Goal: Complete application form: Complete application form

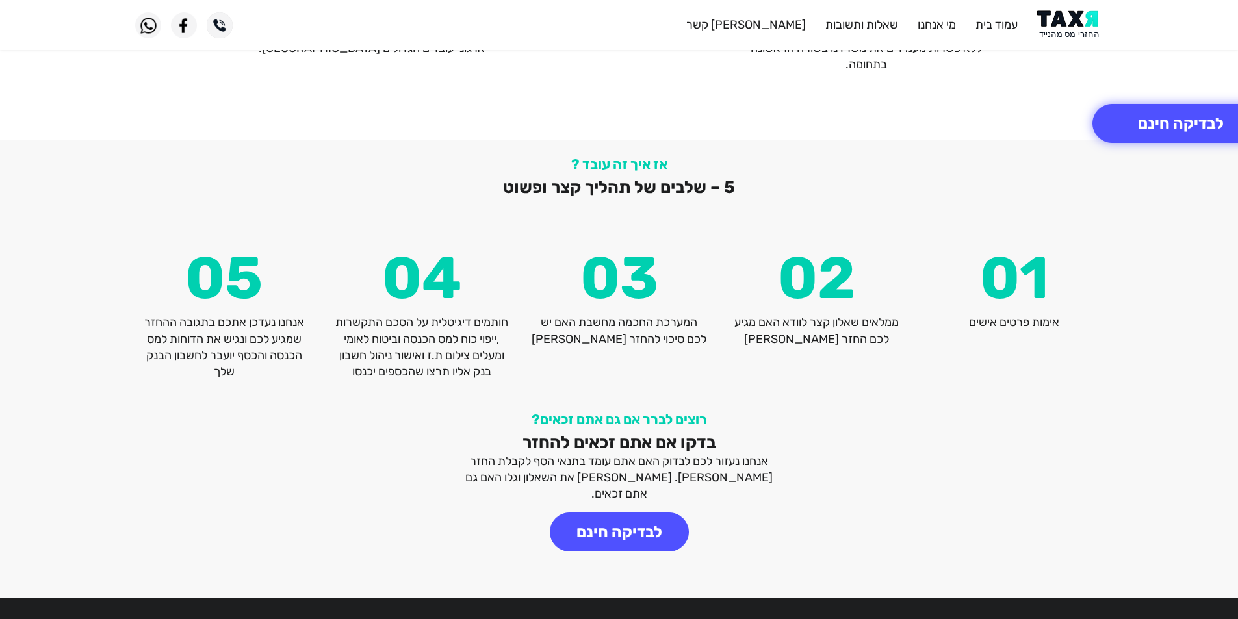
scroll to position [1680, 0]
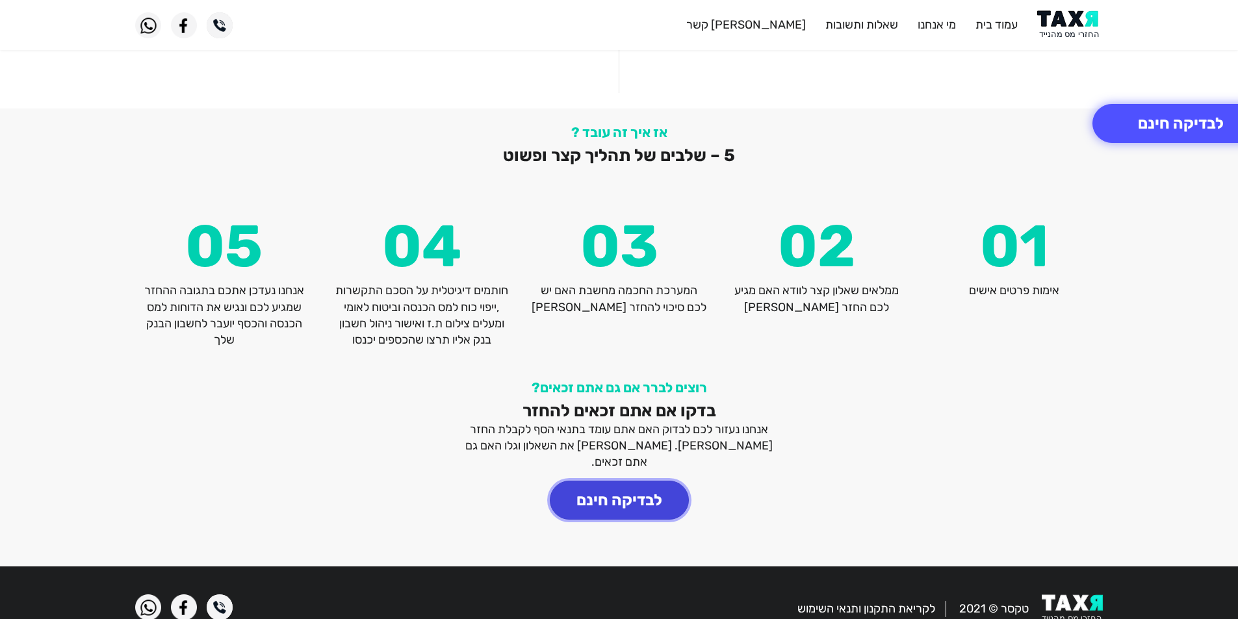
click at [643, 481] on button "לבדיקה חינם" at bounding box center [619, 500] width 139 height 39
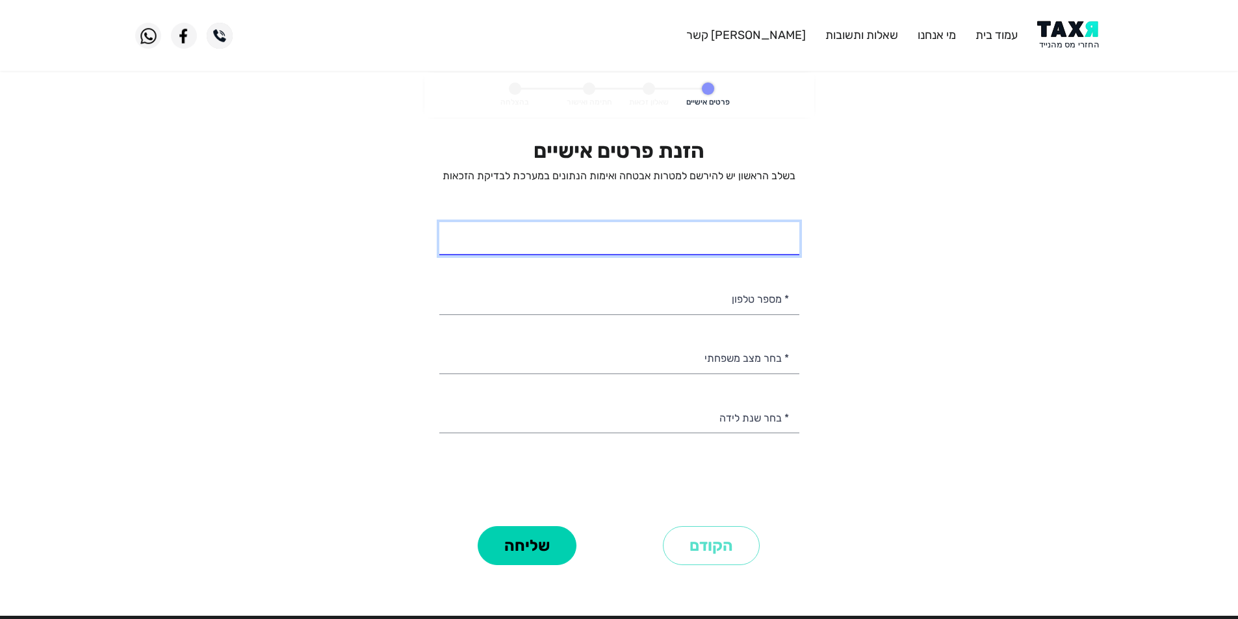
click at [733, 246] on input "* שם מלא" at bounding box center [619, 238] width 360 height 33
type input "[PERSON_NAME]"
type input "053-9313682"
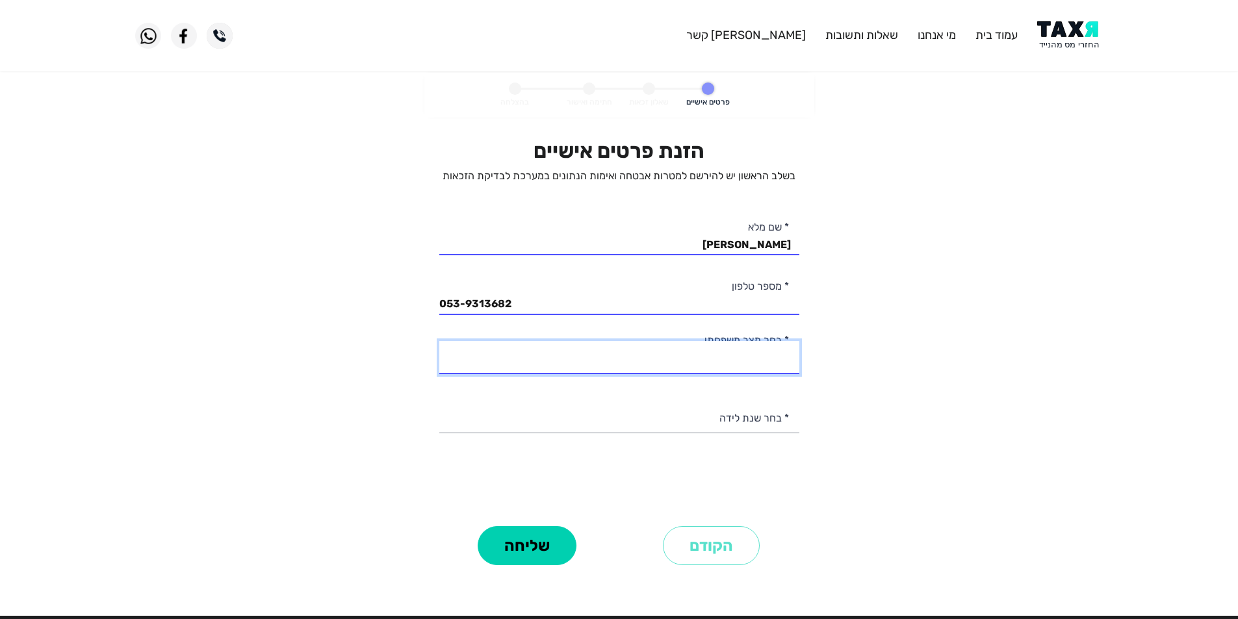
drag, startPoint x: 714, startPoint y: 354, endPoint x: 710, endPoint y: 361, distance: 7.6
click at [714, 354] on select "רווק/ה נשוי/[PERSON_NAME]/ה אלמן/נה" at bounding box center [619, 357] width 360 height 33
select select "1: Single"
click at [439, 341] on select "רווק/ה נשוי/[PERSON_NAME]/ה אלמן/נה" at bounding box center [619, 357] width 360 height 33
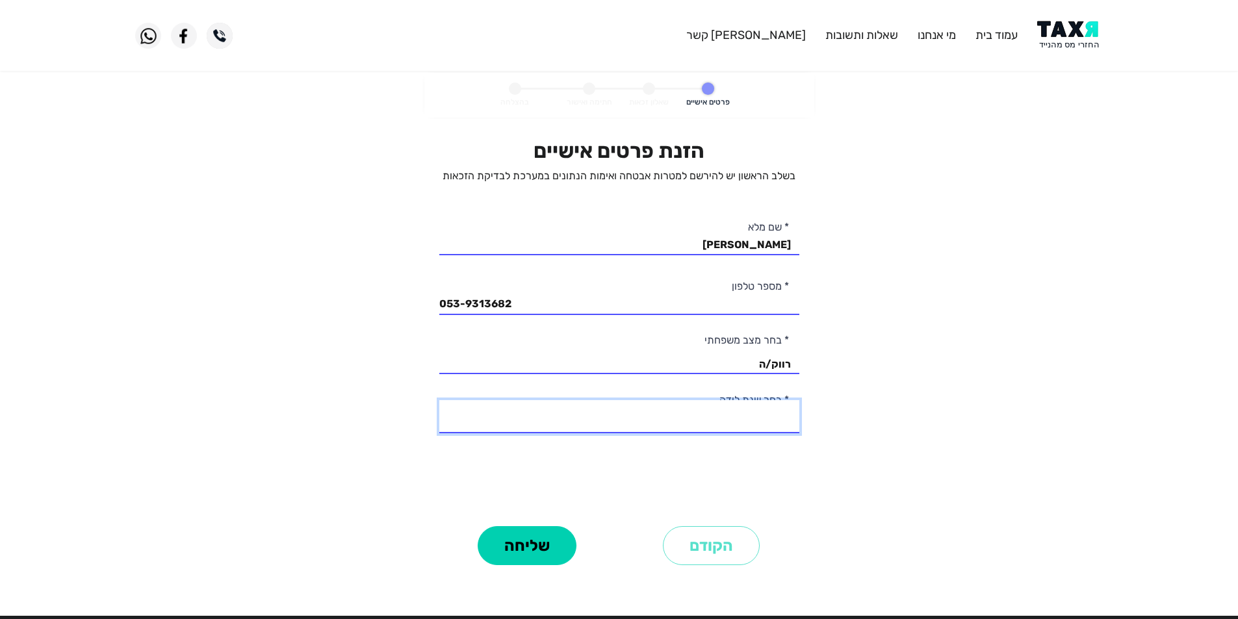
click at [726, 418] on select "2003 2002 2001 2000 1999 1998 1997 1996 1995 1994 1993 1992 1991 1990 1989 1988…" at bounding box center [619, 416] width 360 height 33
select select "4: 2000"
click at [439, 400] on select "2003 2002 2001 2000 1999 1998 1997 1996 1995 1994 1993 1992 1991 1990 1989 1988…" at bounding box center [619, 416] width 360 height 33
click at [487, 545] on button "שליחה" at bounding box center [527, 545] width 99 height 39
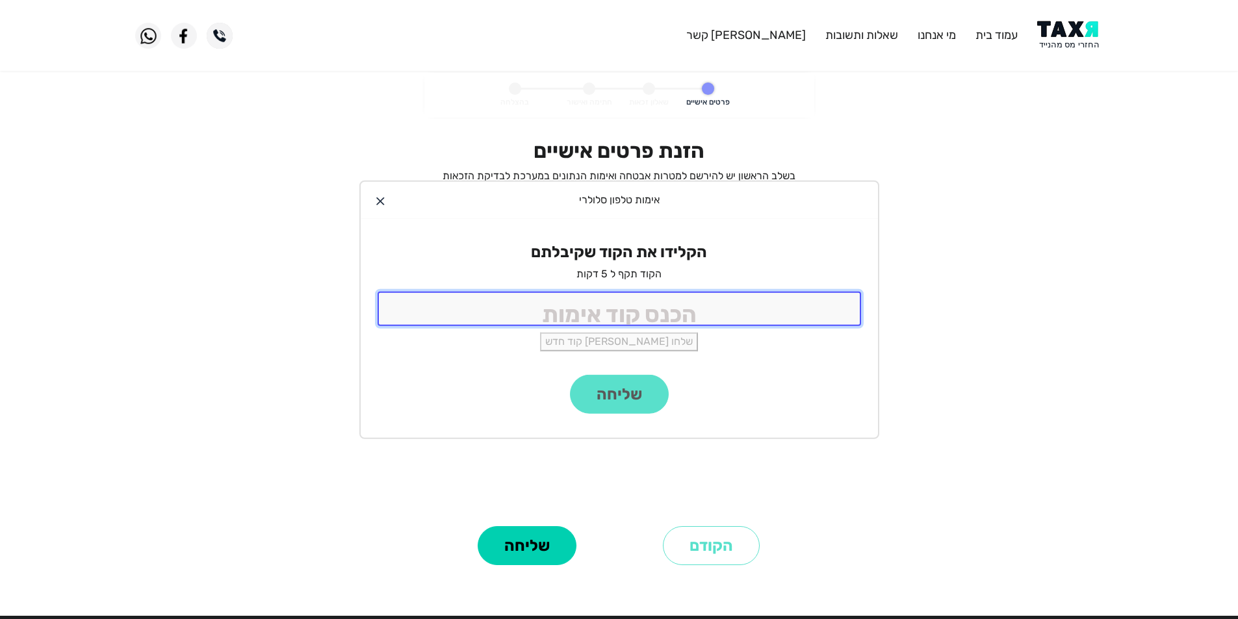
click at [651, 313] on input "tel" at bounding box center [619, 309] width 483 height 34
click at [736, 316] on input "tel" at bounding box center [619, 309] width 483 height 34
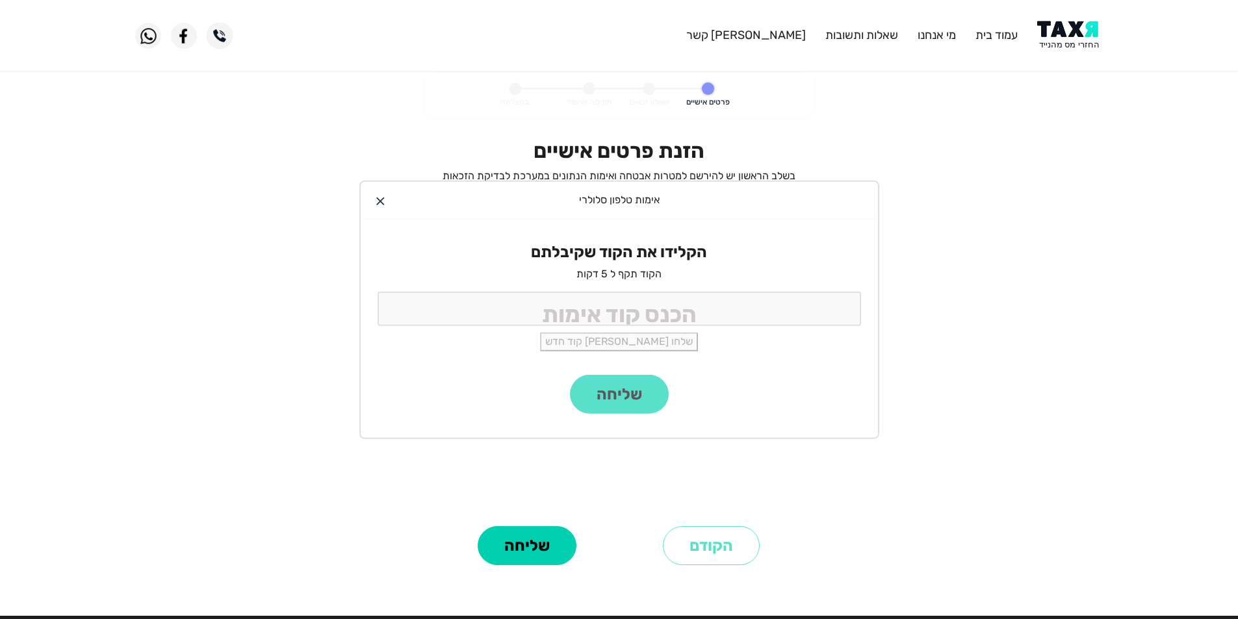
click at [641, 393] on div "שליחה" at bounding box center [619, 406] width 517 height 63
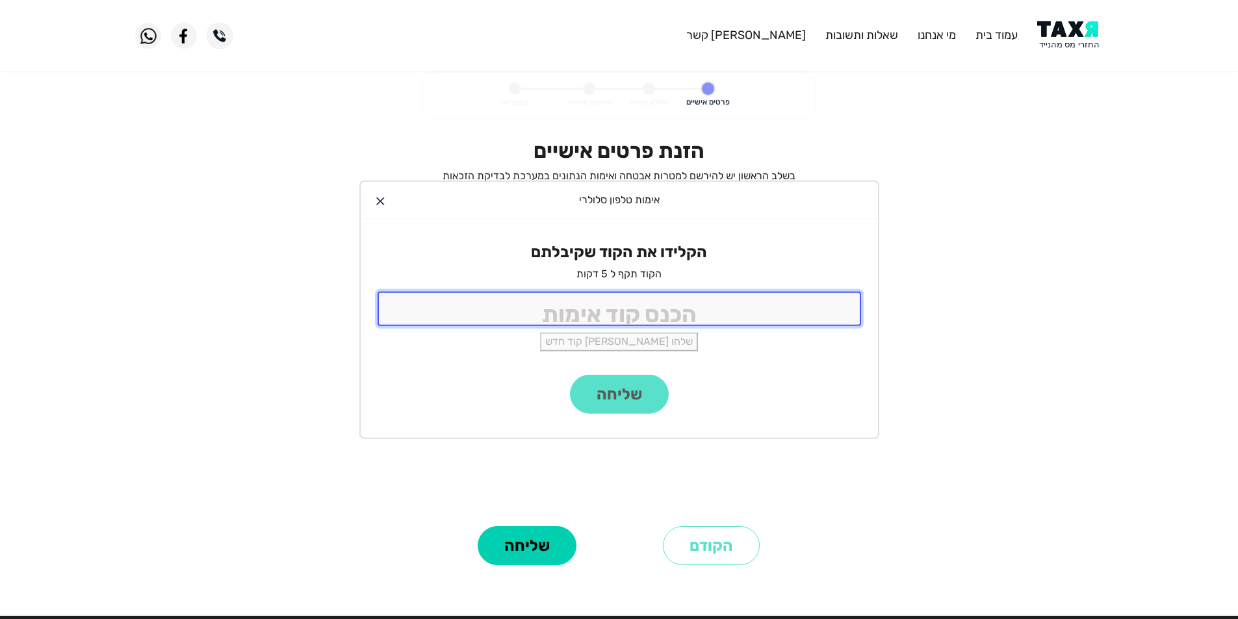
click at [645, 305] on input "tel" at bounding box center [619, 309] width 483 height 34
type input "8554"
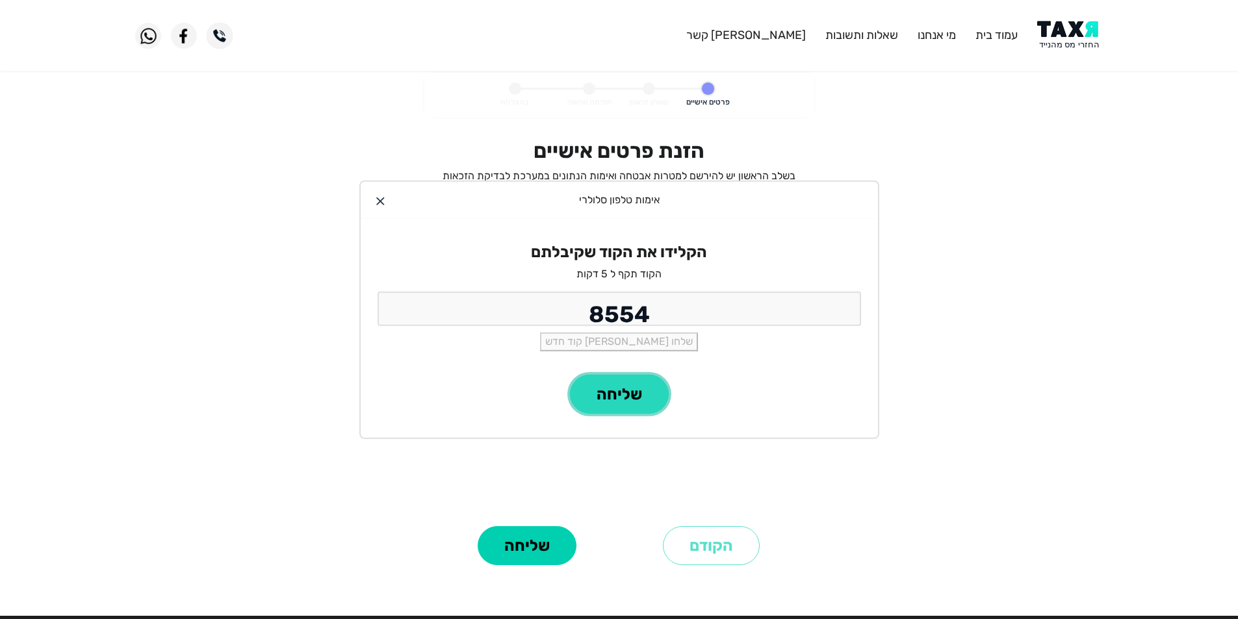
click at [598, 404] on button "שליחה" at bounding box center [619, 394] width 99 height 39
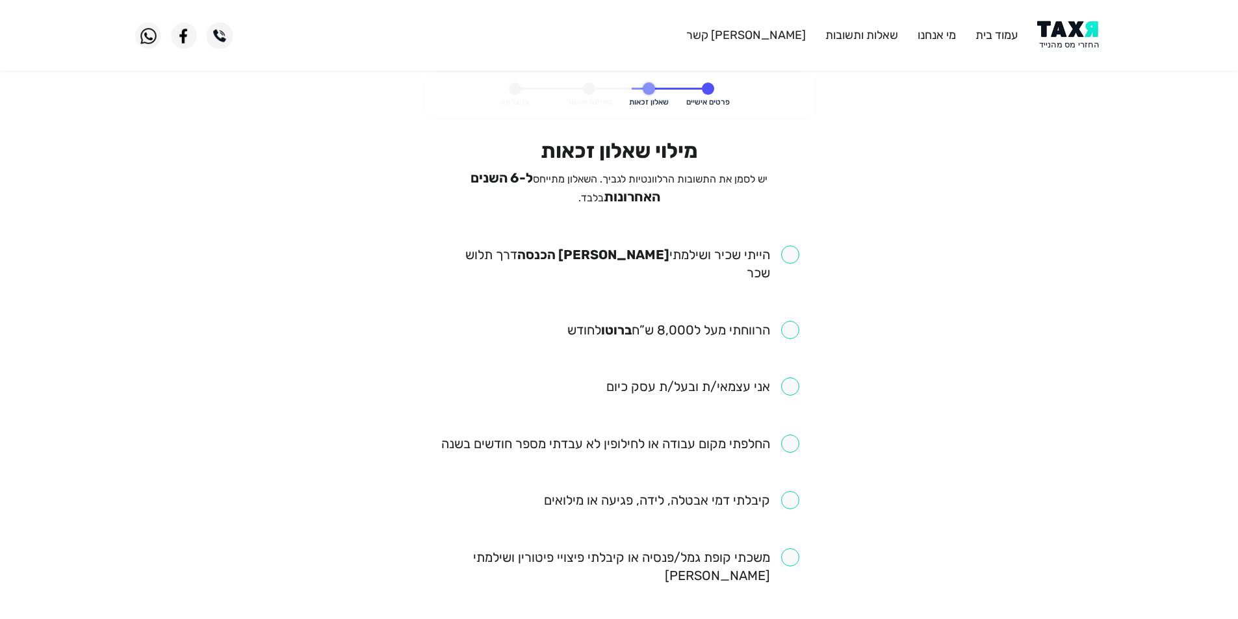
click at [710, 246] on input "checkbox" at bounding box center [619, 264] width 360 height 36
checkbox input "true"
click at [751, 321] on input "checkbox" at bounding box center [683, 330] width 232 height 18
checkbox input "true"
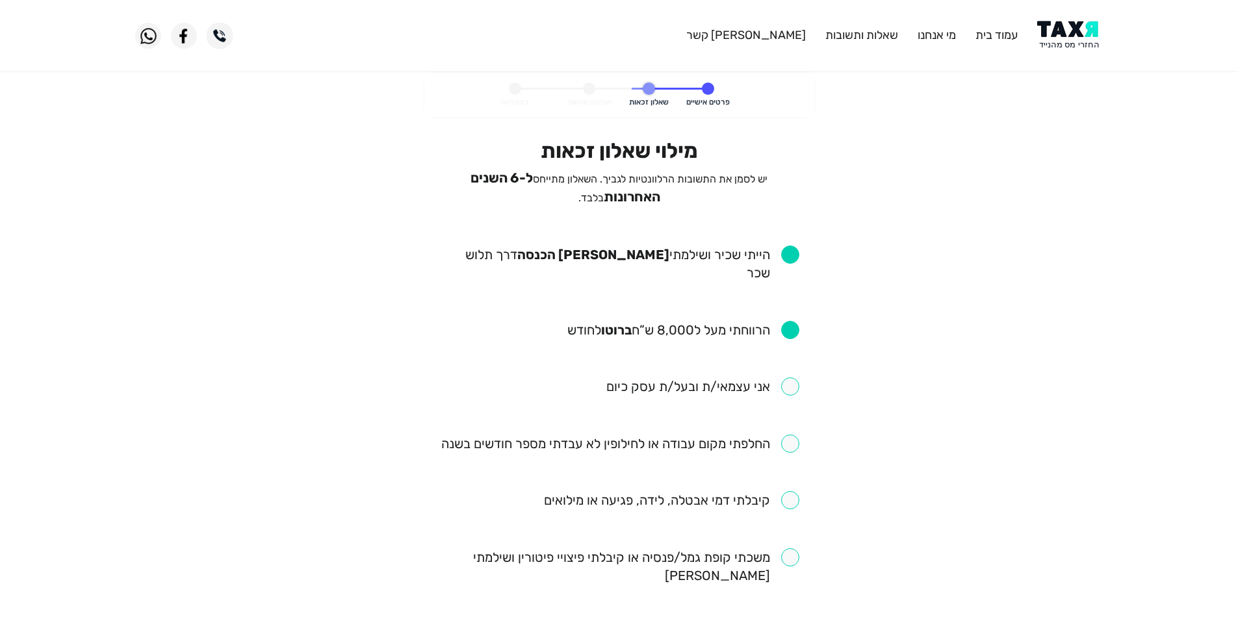
click at [759, 435] on input "checkbox" at bounding box center [620, 444] width 358 height 18
checkbox input "true"
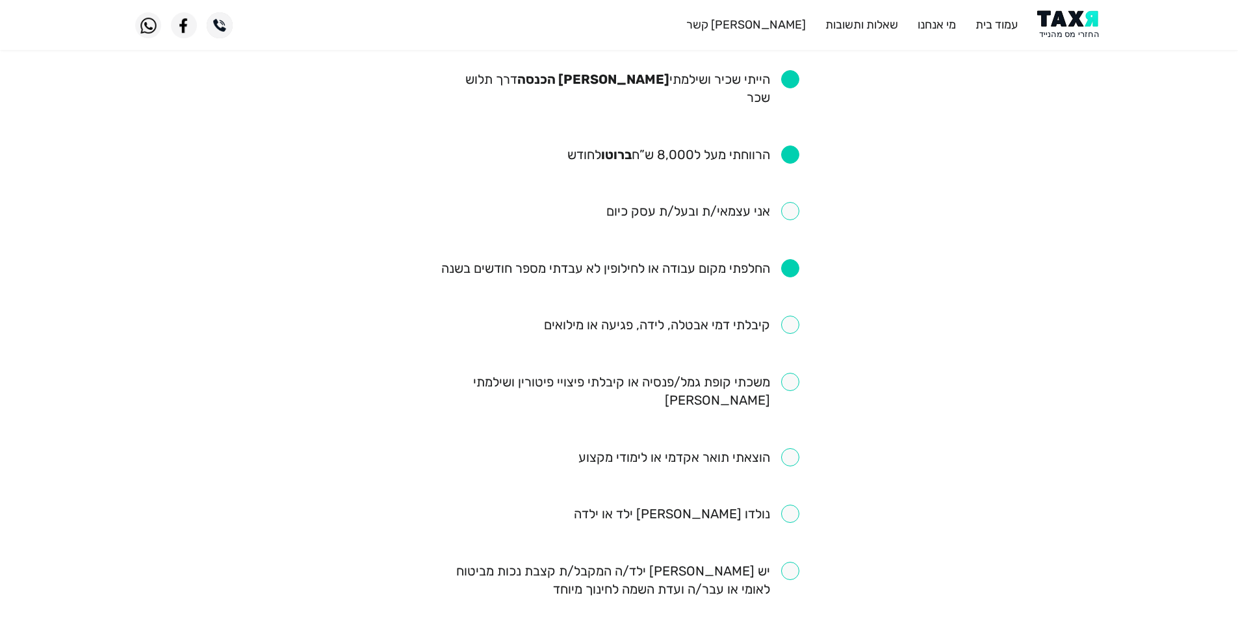
scroll to position [195, 0]
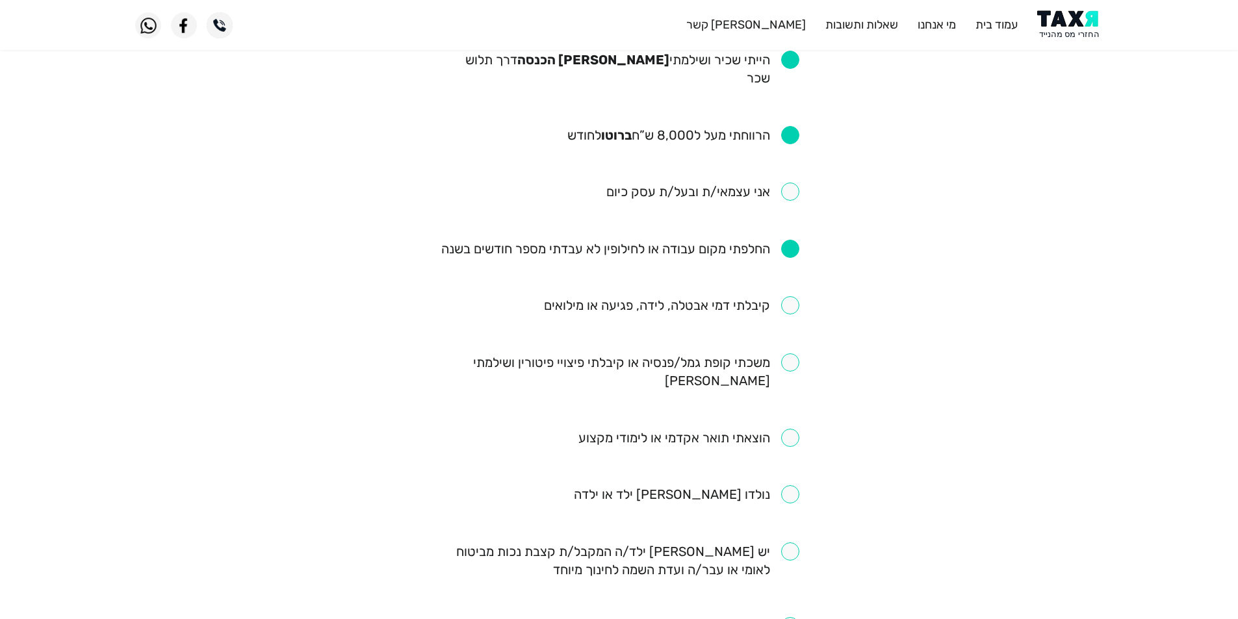
drag, startPoint x: 745, startPoint y: 281, endPoint x: 738, endPoint y: 320, distance: 39.1
click at [745, 296] on input "checkbox" at bounding box center [671, 305] width 255 height 18
checkbox input "true"
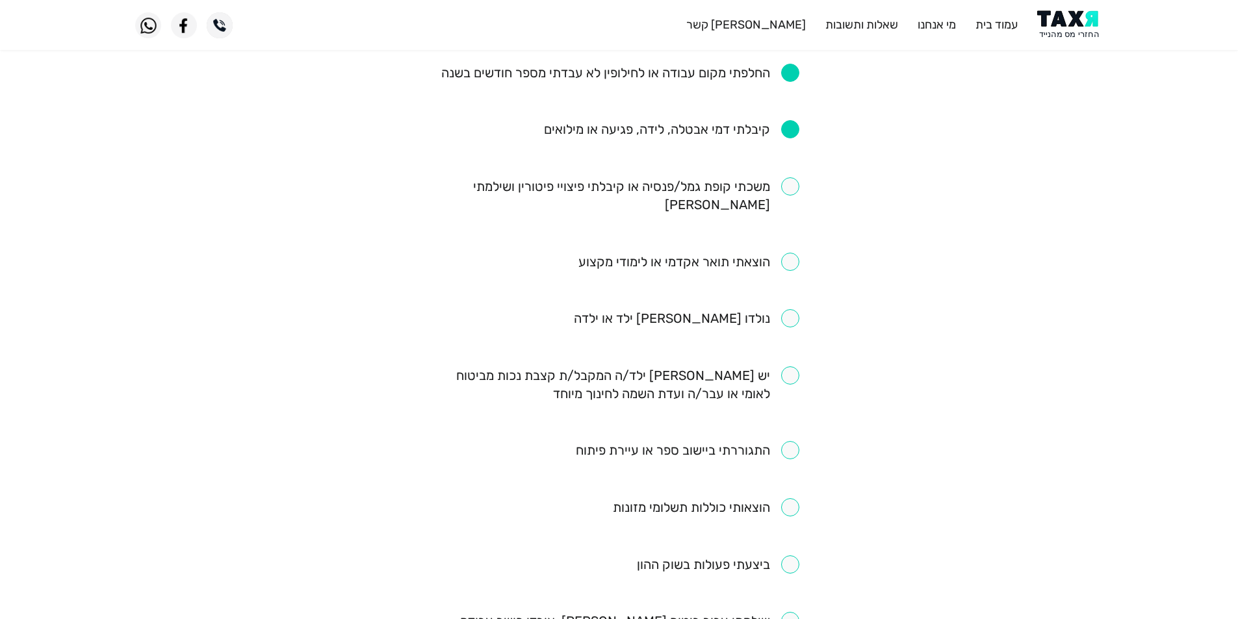
scroll to position [390, 0]
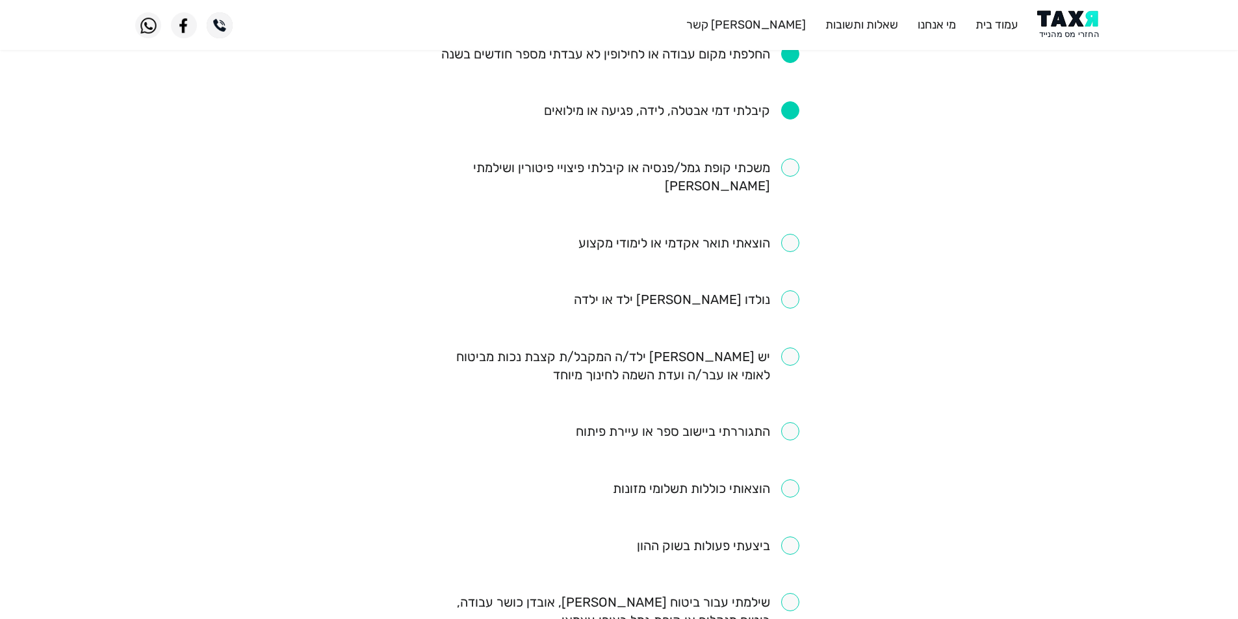
click at [717, 234] on li "הוצאתי תואר אקדמי או לימודי מקצוע" at bounding box center [619, 243] width 360 height 19
click at [721, 234] on input "checkbox" at bounding box center [688, 243] width 221 height 18
checkbox input "true"
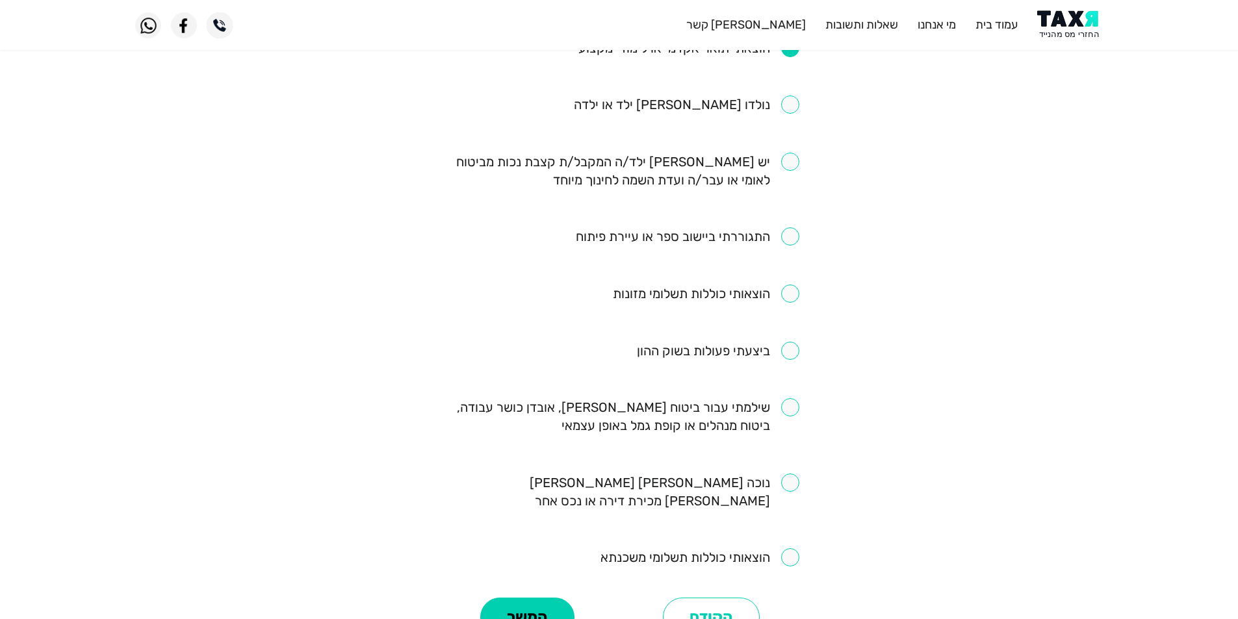
click at [727, 320] on ul "הייתי שכיר ושילמתי [PERSON_NAME] הכנסה דרך תלוש שכר הרווחתי מעל ל8,000 ש”ח ברוט…" at bounding box center [619, 114] width 360 height 907
click at [734, 342] on input "checkbox" at bounding box center [718, 351] width 162 height 18
checkbox input "true"
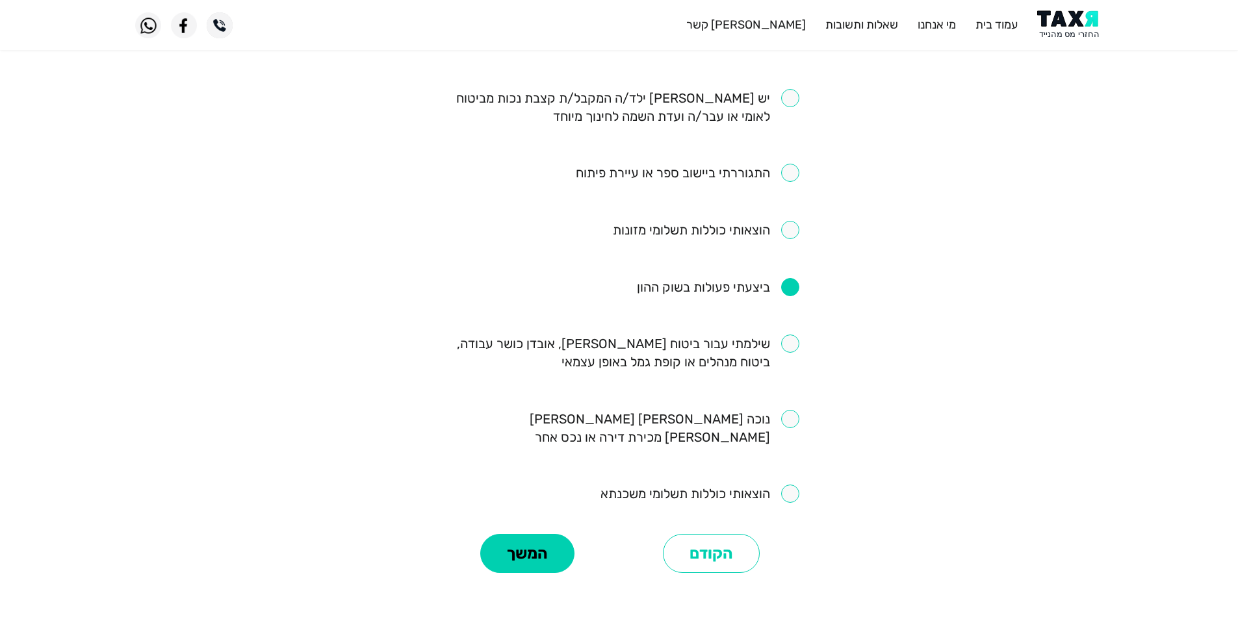
scroll to position [679, 0]
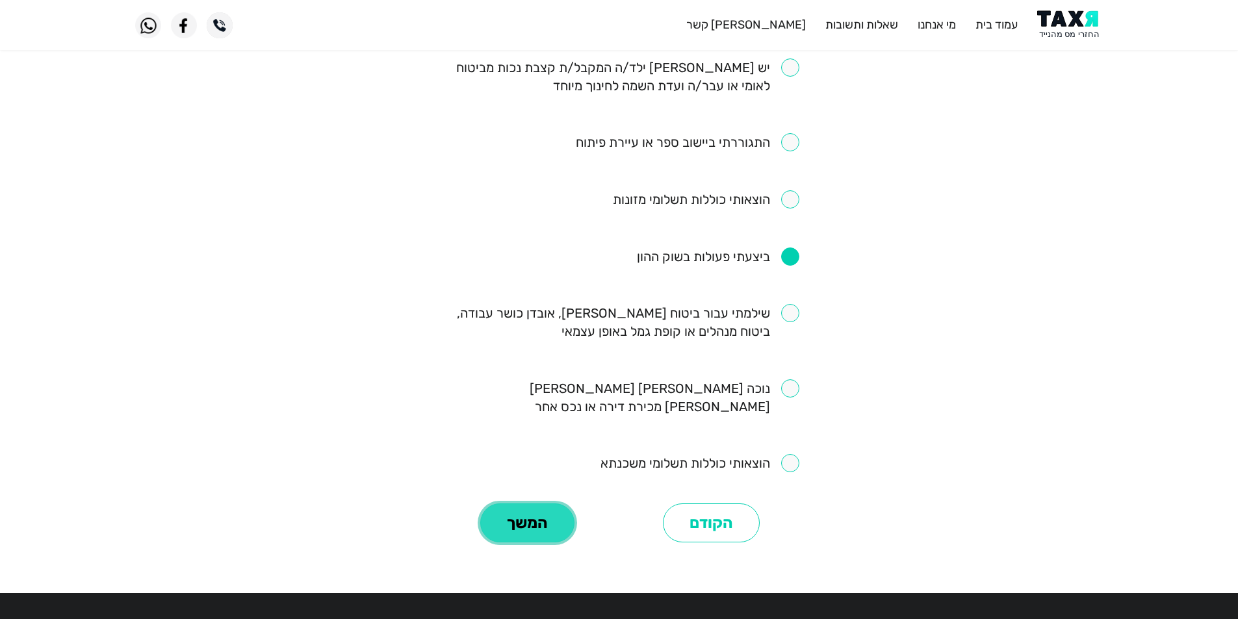
click at [536, 504] on button "המשך" at bounding box center [527, 523] width 94 height 39
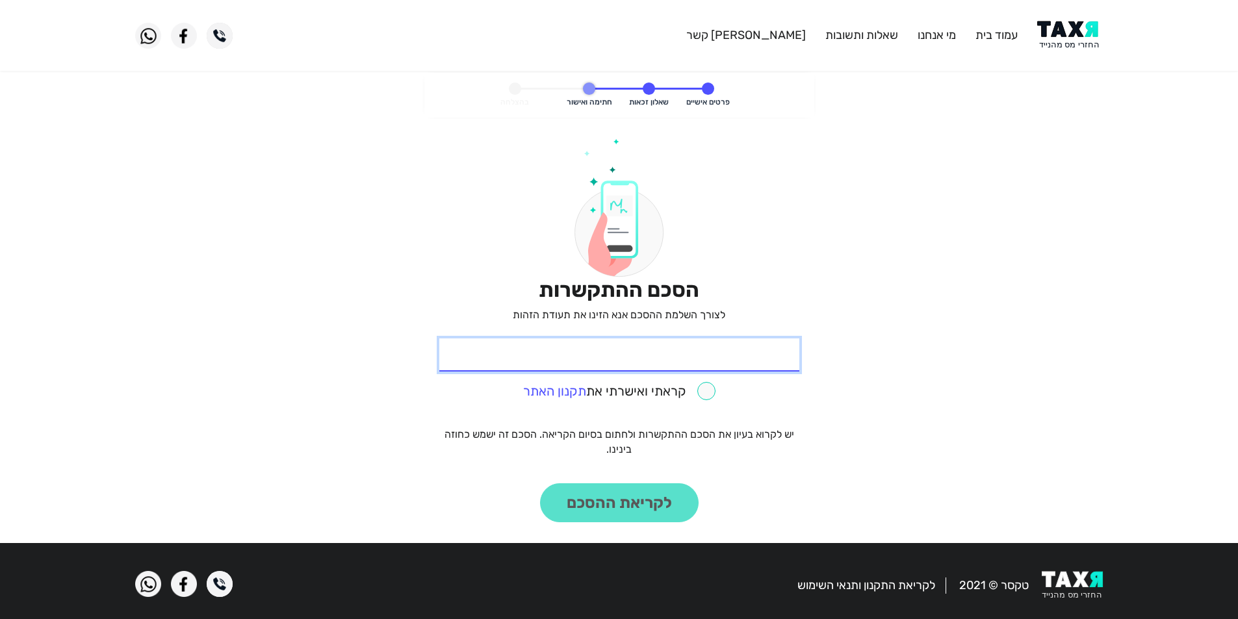
click at [715, 352] on input "* תעודת זהות" at bounding box center [619, 355] width 360 height 33
type input "211562517"
click at [708, 394] on input "checkbox" at bounding box center [619, 391] width 192 height 18
checkbox input "true"
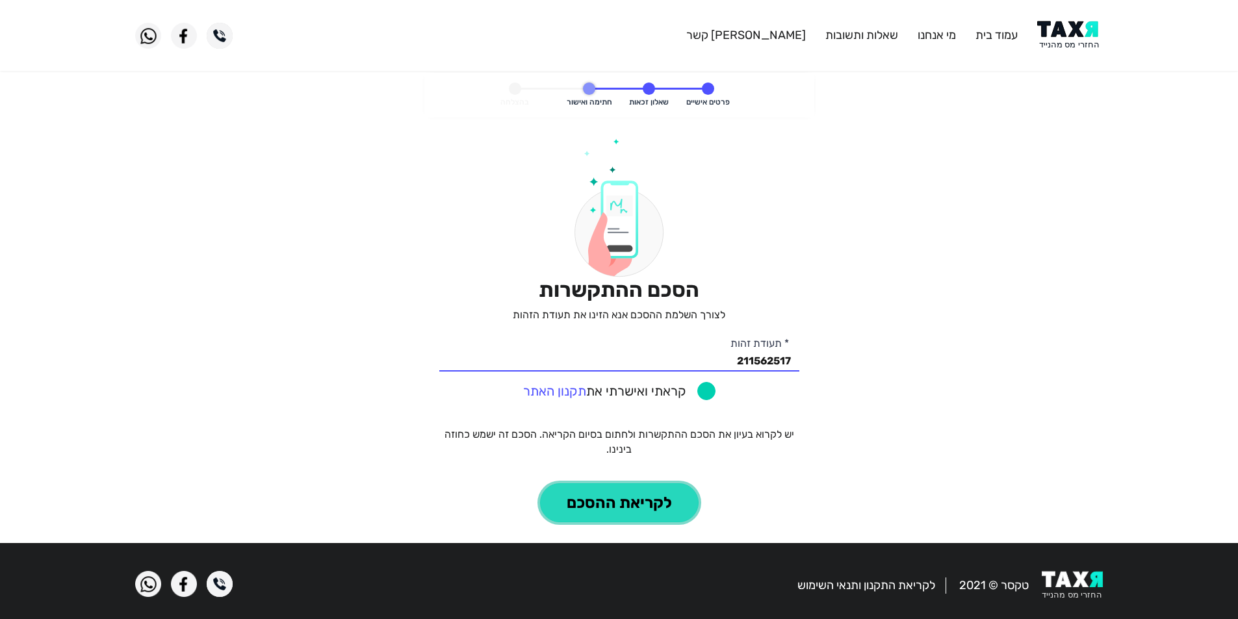
click at [667, 502] on button "לקריאת ההסכם" at bounding box center [619, 502] width 159 height 39
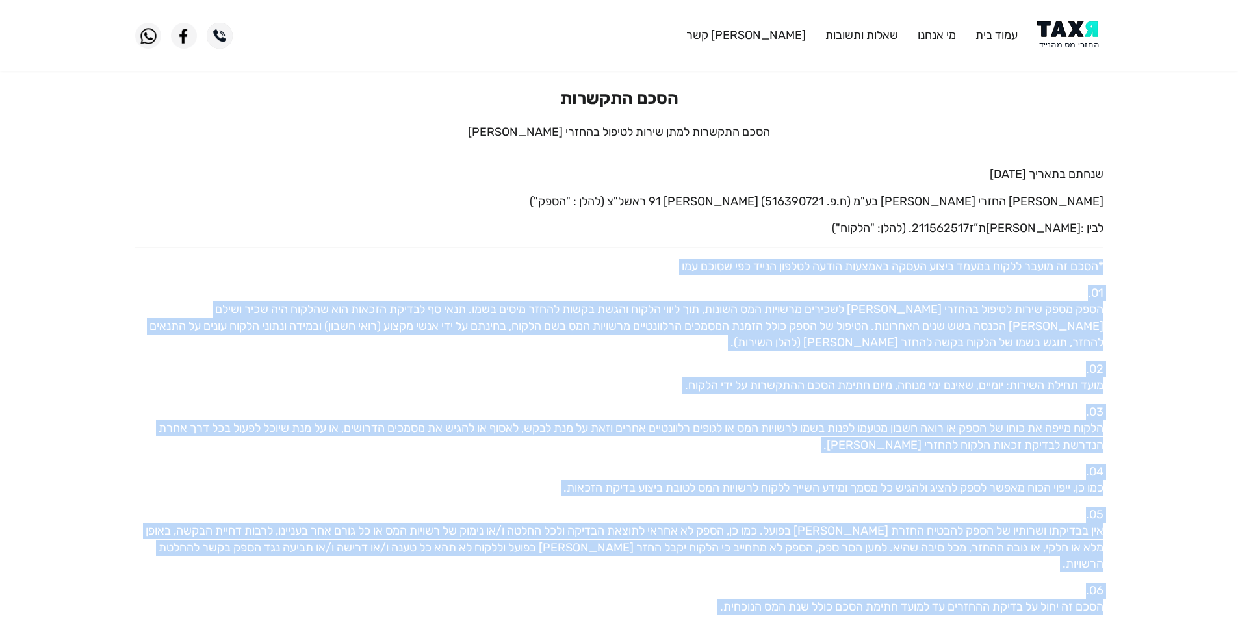
drag, startPoint x: 287, startPoint y: 450, endPoint x: 1114, endPoint y: 273, distance: 845.9
copy div "*lore ip dolor sitam conse adipi elits doeiusm tempo incidi utlab etd magna ali…"
